Goal: Task Accomplishment & Management: Manage account settings

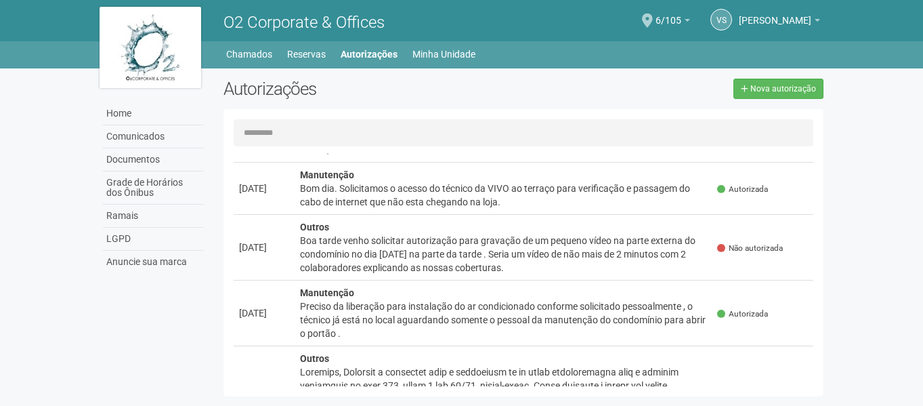
scroll to position [68, 0]
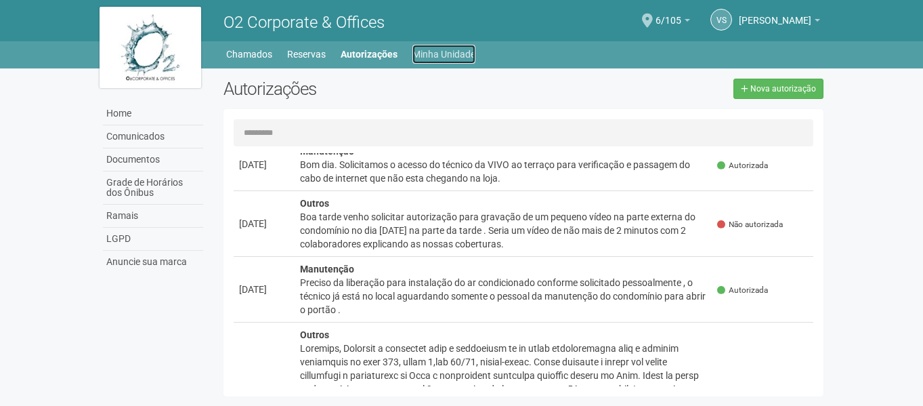
click at [461, 58] on link "Minha Unidade" at bounding box center [444, 54] width 63 height 19
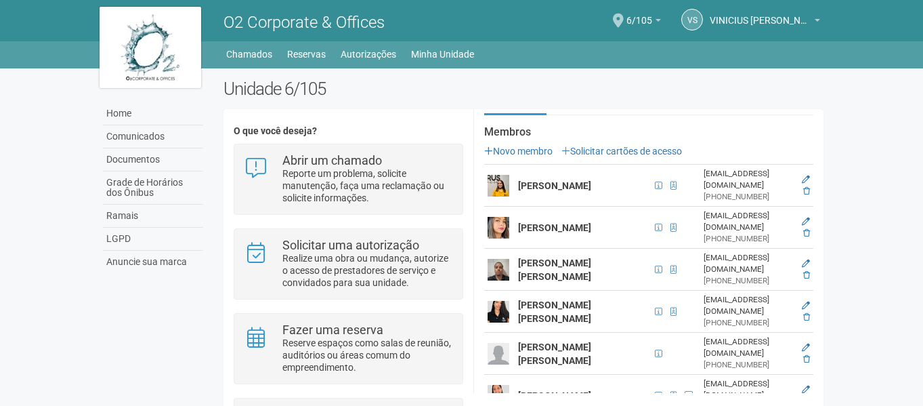
scroll to position [203, 0]
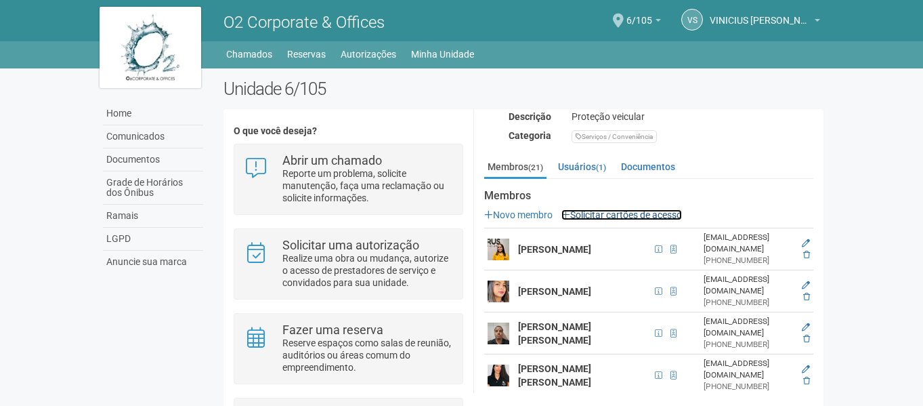
click at [640, 212] on link "Solicitar cartões de acesso" at bounding box center [622, 214] width 121 height 11
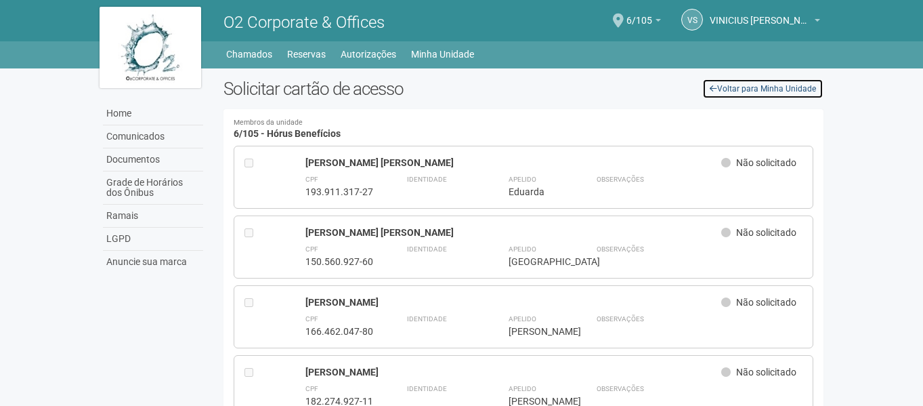
click at [789, 93] on link "Voltar para Minha Unidade" at bounding box center [763, 89] width 121 height 20
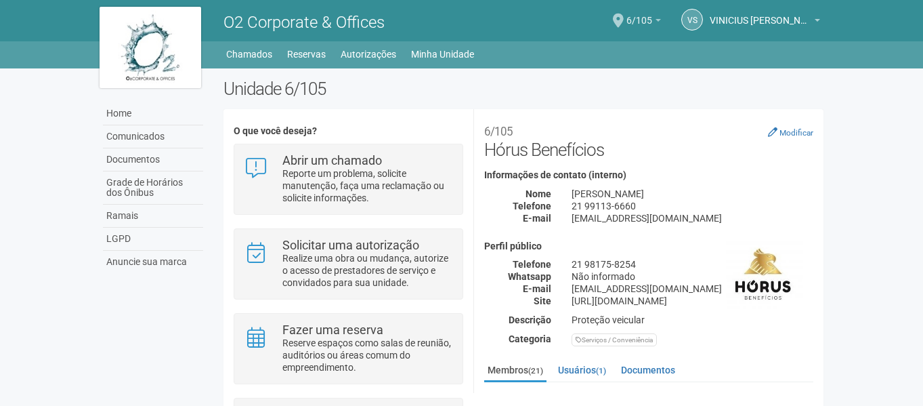
click at [649, 20] on span "6/105" at bounding box center [640, 14] width 26 height 24
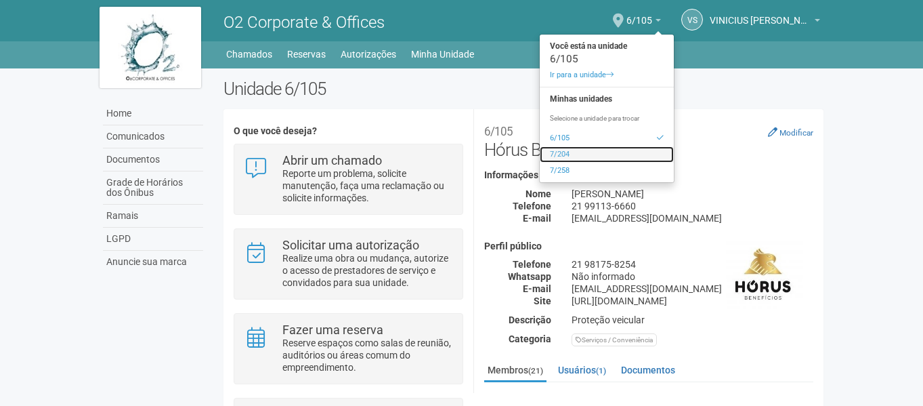
click at [579, 154] on link "7/204" at bounding box center [607, 154] width 134 height 16
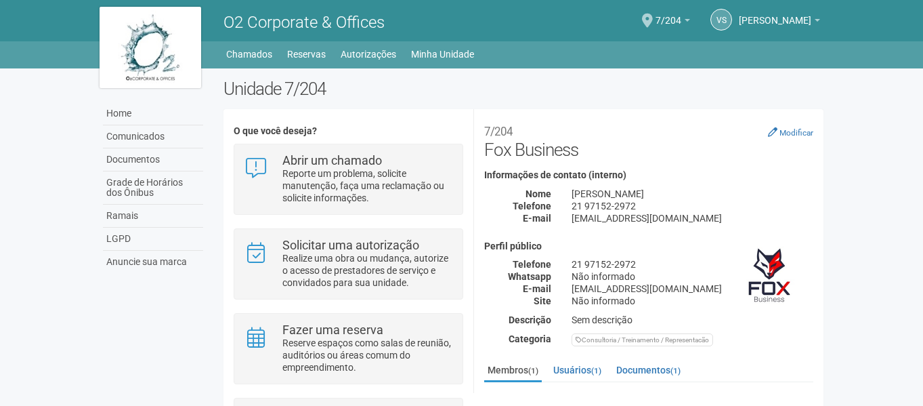
scroll to position [85, 0]
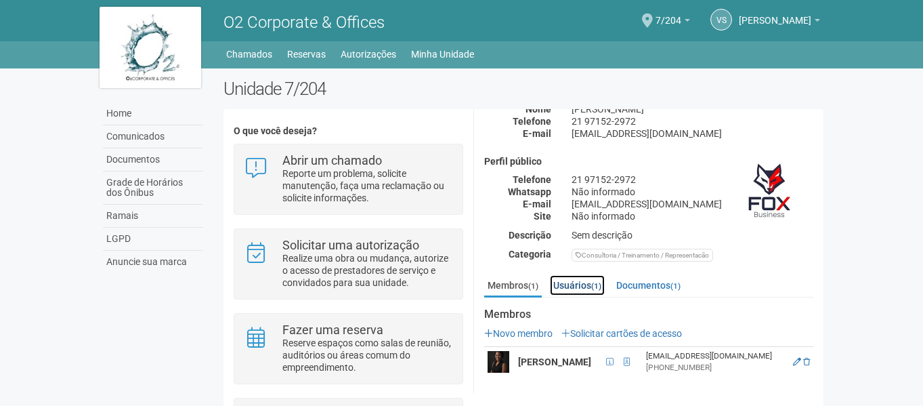
click at [591, 283] on link "Usuários (1)" at bounding box center [577, 285] width 55 height 20
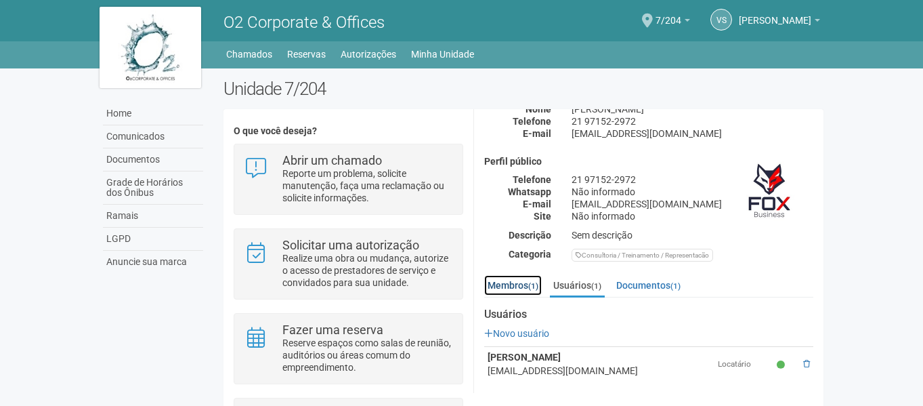
click at [507, 289] on link "Membros (1)" at bounding box center [513, 285] width 58 height 20
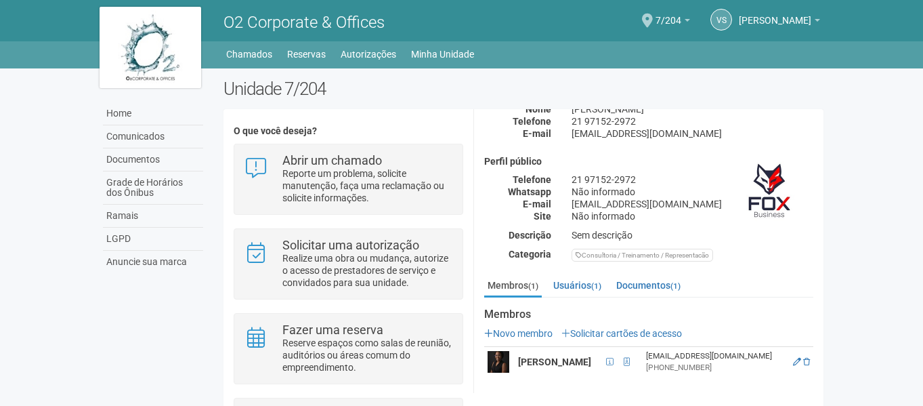
click at [690, 18] on div "VS [PERSON_NAME] [PERSON_NAME] [EMAIL_ADDRESS][DOMAIN_NAME] Meu perfil Alterar …" at bounding box center [755, 21] width 130 height 39
click at [685, 20] on b at bounding box center [687, 20] width 5 height 3
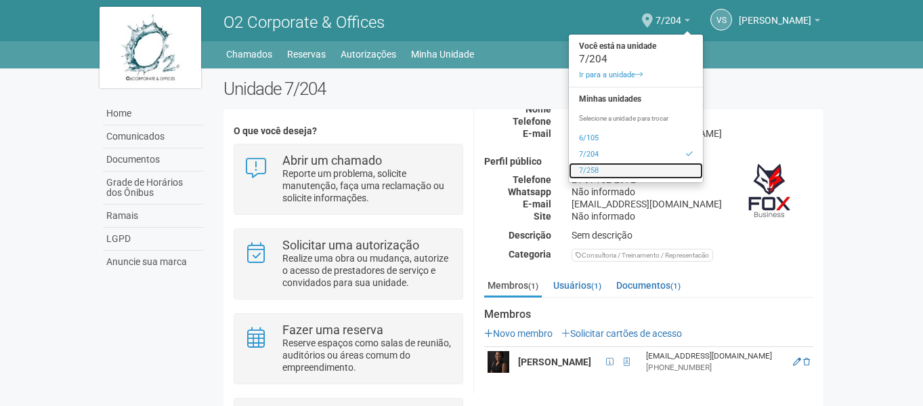
click at [589, 173] on link "7/258" at bounding box center [636, 171] width 134 height 16
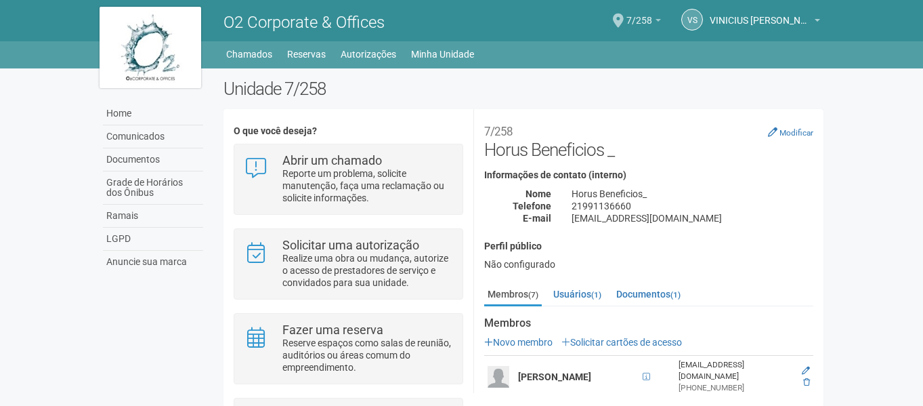
click at [653, 23] on link "7/258" at bounding box center [644, 22] width 35 height 11
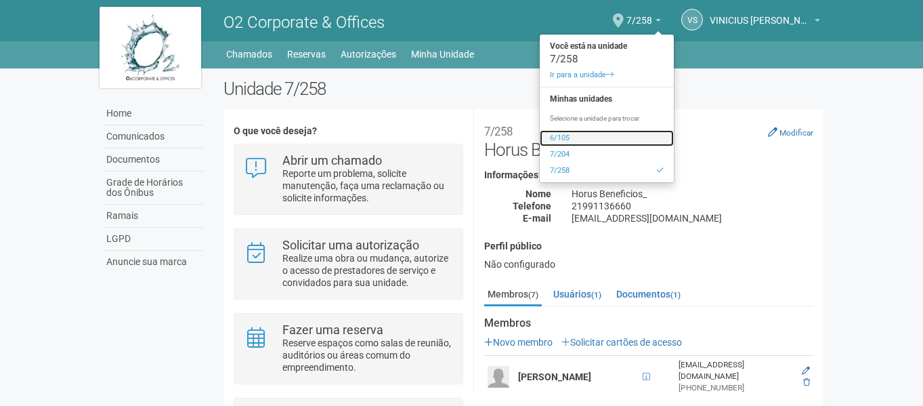
click at [586, 138] on link "6/105" at bounding box center [607, 138] width 134 height 16
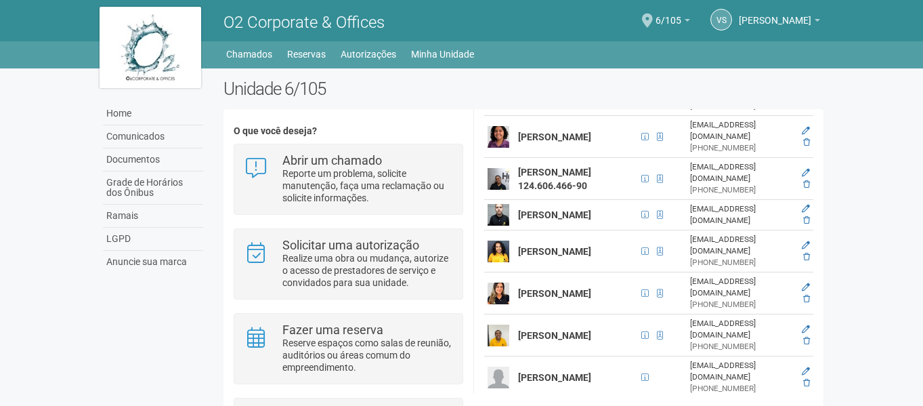
scroll to position [203, 0]
